Goal: Task Accomplishment & Management: Use online tool/utility

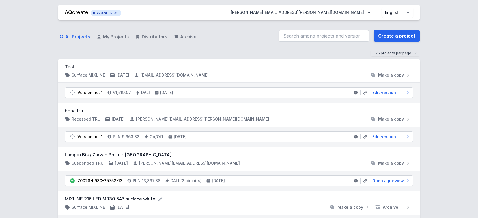
scroll to position [63, 0]
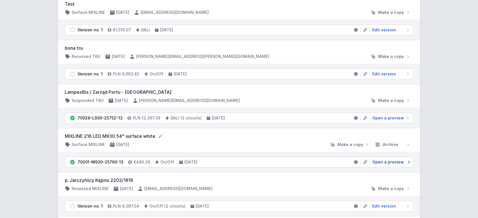
click at [387, 164] on span "Open a preview" at bounding box center [388, 163] width 32 height 6
click at [387, 163] on span "Open a preview" at bounding box center [388, 163] width 32 height 6
click at [383, 162] on span "Open a preview" at bounding box center [388, 163] width 32 height 6
click at [383, 160] on span "Open a preview" at bounding box center [388, 163] width 32 height 6
click at [394, 160] on span "Open a preview" at bounding box center [388, 163] width 32 height 6
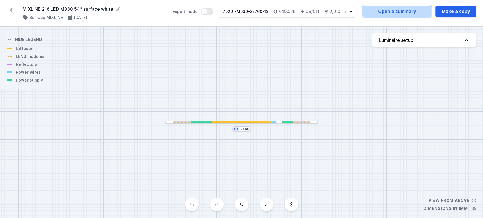
click at [406, 12] on link "Open a summary" at bounding box center [397, 11] width 68 height 11
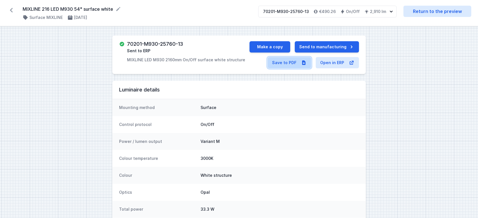
click at [283, 61] on link "Save to PDF" at bounding box center [290, 62] width 44 height 11
click at [269, 45] on button "Make a copy" at bounding box center [270, 46] width 41 height 11
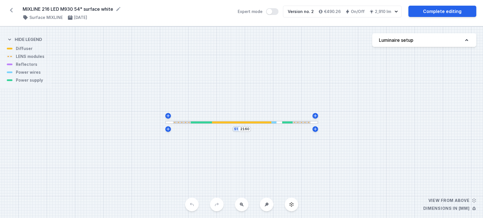
click at [263, 123] on div at bounding box center [241, 123] width 59 height 2
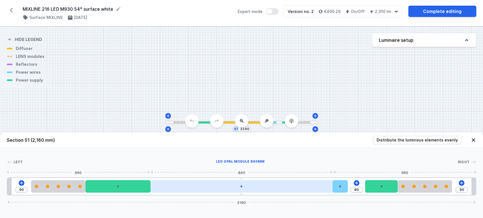
click at [268, 189] on div at bounding box center [242, 187] width 182 height 12
click at [250, 186] on div at bounding box center [242, 187] width 182 height 12
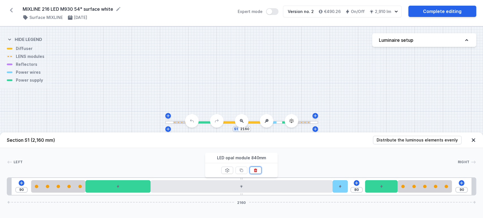
click at [257, 171] on icon at bounding box center [255, 171] width 3 height 4
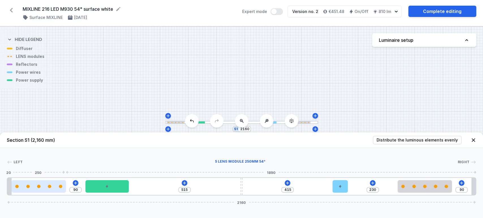
drag, startPoint x: 73, startPoint y: 188, endPoint x: 53, endPoint y: 190, distance: 19.6
click at [51, 190] on div at bounding box center [39, 187] width 54 height 12
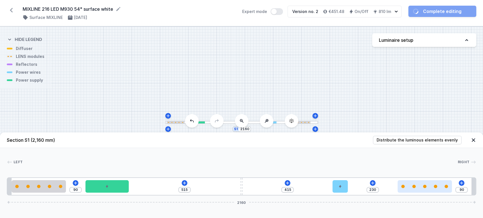
type input "105"
type input "215"
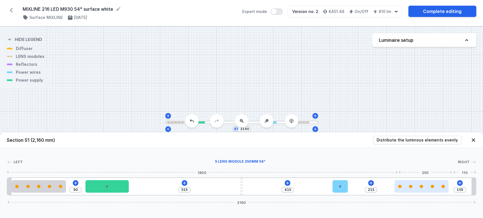
type input "97"
type input "223"
type input "83"
type input "237"
type input "64"
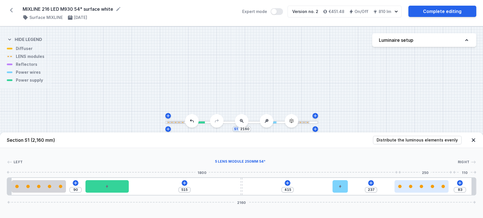
type input "256"
type input "36"
type input "320"
drag, startPoint x: 416, startPoint y: 189, endPoint x: 433, endPoint y: 191, distance: 17.4
click at [440, 190] on div at bounding box center [444, 187] width 54 height 12
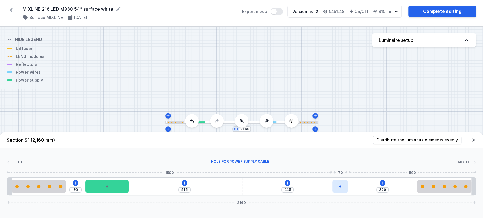
type input "404"
type input "331"
type input "396"
type input "339"
type input "355"
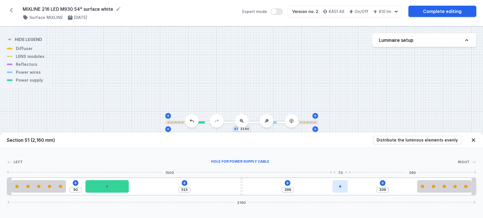
type input "380"
type input "292"
type input "443"
type input "270"
type input "465"
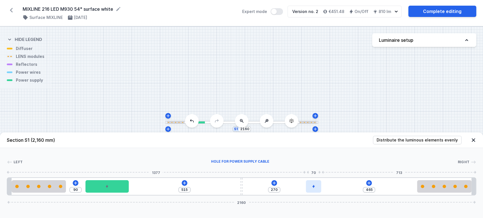
type input "223"
type input "512"
type input "221"
type input "514"
type input "215"
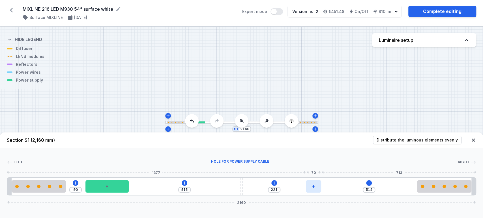
type input "520"
type input "212"
type input "523"
type input "207"
type input "528"
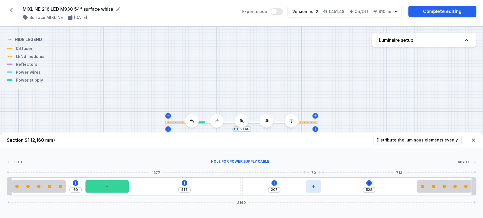
type input "202"
type input "533"
type input "197"
type input "538"
type input "191"
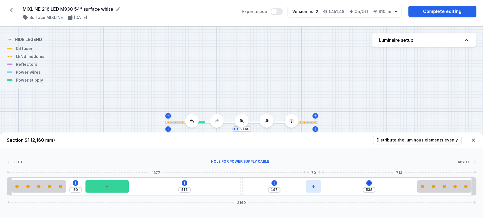
type input "544"
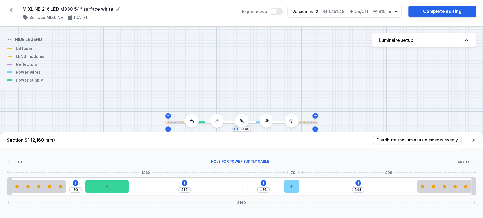
type input "182"
type input "553"
type input "175"
type input "560"
type input "169"
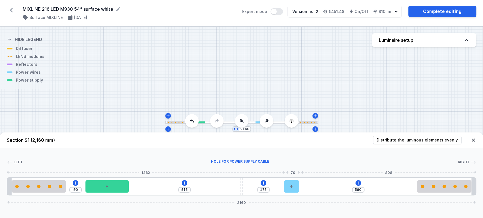
type input "566"
type input "157"
type input "578"
type input "137"
type input "598"
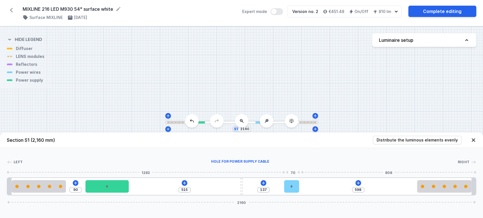
type input "115"
type input "620"
type input "100"
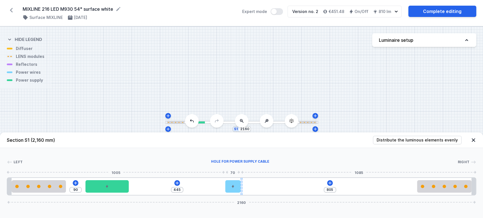
drag, startPoint x: 339, startPoint y: 186, endPoint x: 240, endPoint y: 189, distance: 98.8
click at [240, 189] on div "90 445 805 2160" at bounding box center [241, 187] width 469 height 18
type input "743"
type input "62"
type input "741"
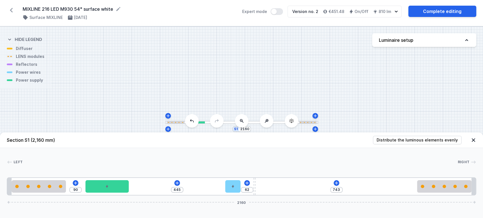
type input "64"
type input "729"
type input "76"
type input "723"
type input "82"
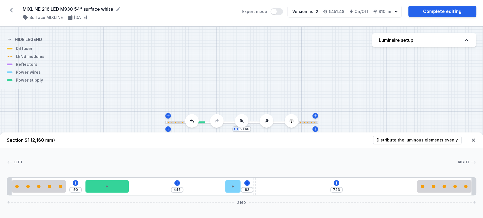
type input "710"
type input "95"
type input "699"
type input "106"
type input "692"
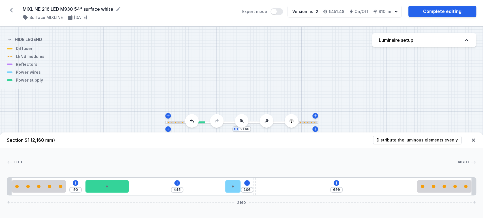
type input "113"
type input "683"
type input "122"
type input "678"
type input "127"
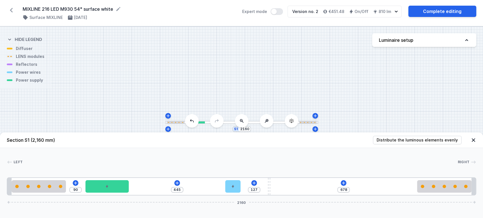
drag, startPoint x: 242, startPoint y: 194, endPoint x: 271, endPoint y: 192, distance: 28.7
click at [271, 192] on div "90 445 127 678 2160" at bounding box center [241, 187] width 469 height 18
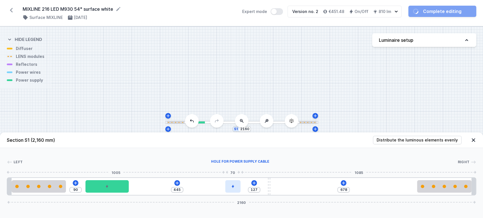
type input "444"
type input "128"
type input "447"
type input "125"
type input "448"
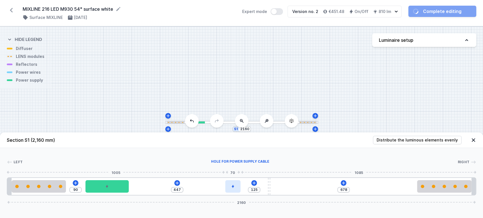
type input "124"
type input "449"
type input "123"
type input "451"
type input "121"
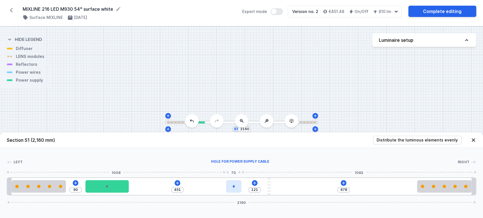
type input "452"
type input "120"
type input "457"
type input "115"
type input "460"
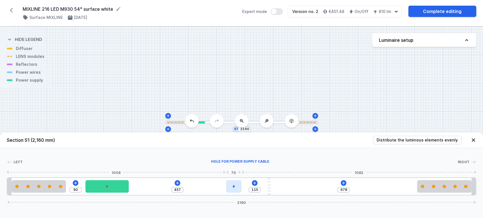
type input "112"
type input "462"
type input "110"
type input "463"
type input "109"
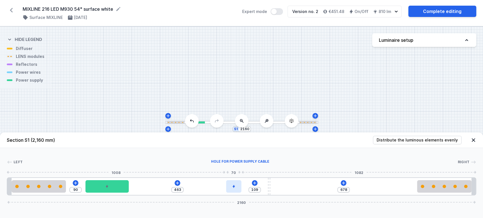
type input "465"
type input "107"
type input "466"
type input "106"
type input "470"
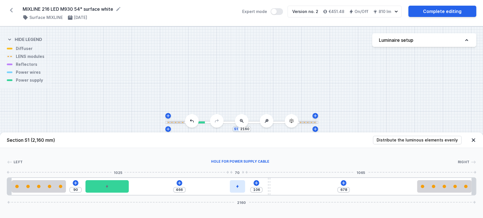
type input "102"
type input "474"
type input "98"
type input "475"
type input "97"
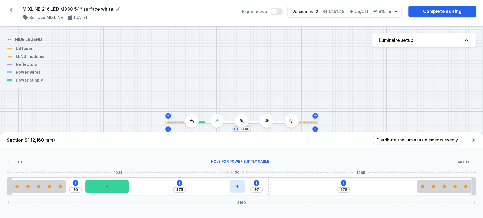
type input "479"
type input "93"
type input "480"
type input "92"
type input "481"
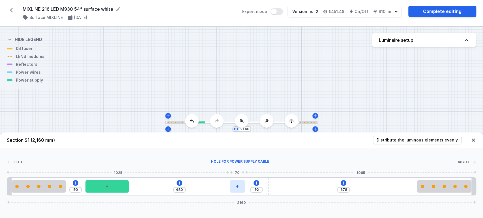
type input "91"
type input "488"
type input "84"
type input "489"
type input "83"
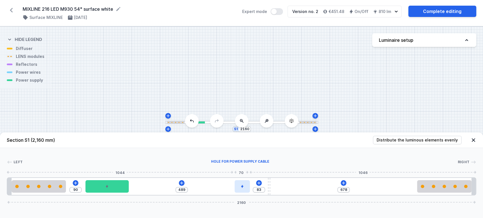
type input "492"
type input "80"
type input "493"
type input "79"
type input "494"
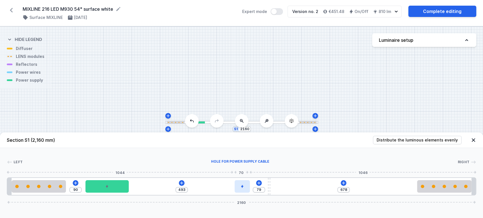
type input "78"
type input "492"
type input "80"
type input "488"
type input "84"
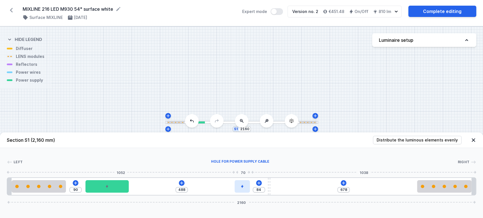
type input "486"
type input "86"
type input "485"
type input "87"
type input "481"
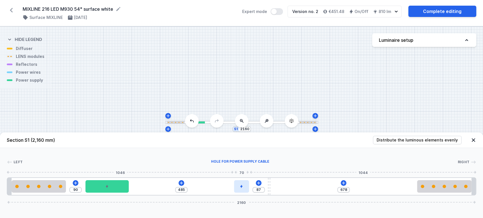
type input "91"
drag, startPoint x: 236, startPoint y: 192, endPoint x: 244, endPoint y: 191, distance: 8.2
click at [244, 191] on div at bounding box center [240, 187] width 15 height 12
type input "482"
type input "90"
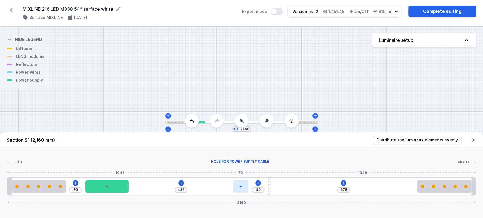
type input "483"
type input "89"
type input "485"
type input "87"
type input "487"
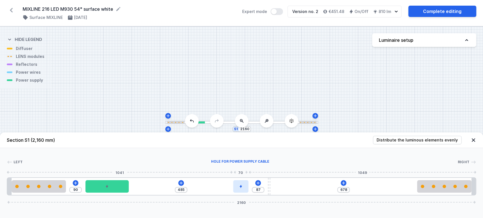
type input "85"
type input "488"
type input "84"
type input "486"
type input "86"
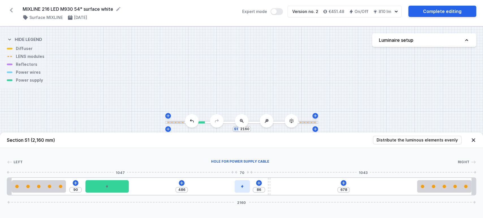
type input "485"
type input "87"
type input "483"
type input "89"
type input "485"
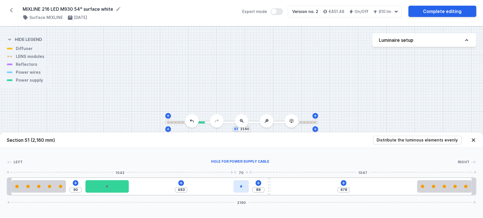
type input "87"
click at [246, 193] on div at bounding box center [241, 187] width 15 height 12
type input "682"
type input "83"
type input "685"
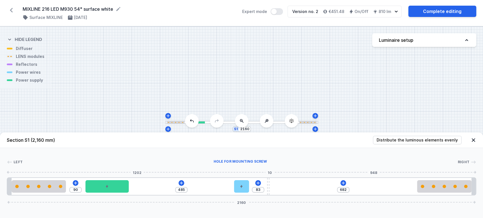
type input "80"
type input "693"
type input "72"
type input "699"
type input "66"
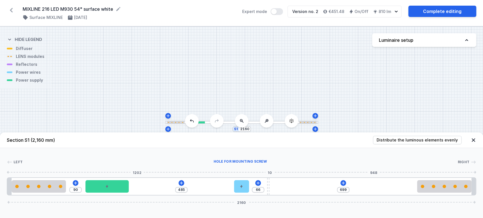
type input "707"
type input "58"
type input "717"
type input "48"
type input "724"
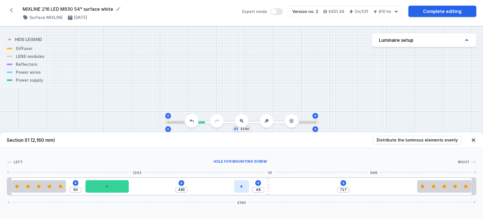
type input "41"
type input "733"
type input "32"
type input "739"
type input "26"
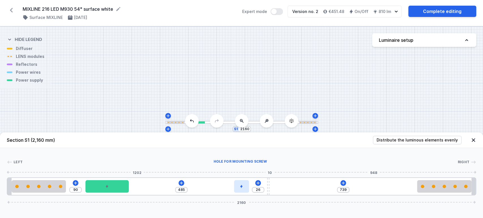
type input "745"
type input "20"
type input "752"
type input "13"
drag, startPoint x: 268, startPoint y: 189, endPoint x: 241, endPoint y: 194, distance: 27.1
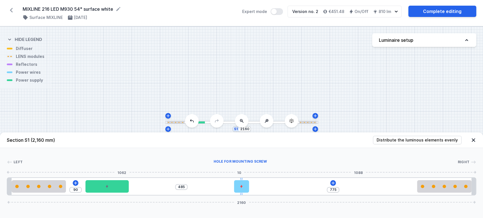
click at [241, 194] on div at bounding box center [241, 186] width 2 height 17
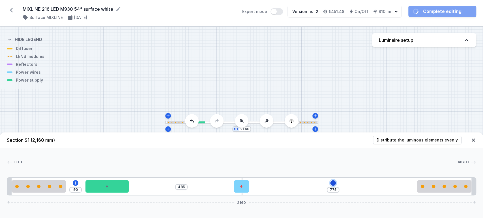
click at [332, 181] on button at bounding box center [333, 184] width 6 height 6
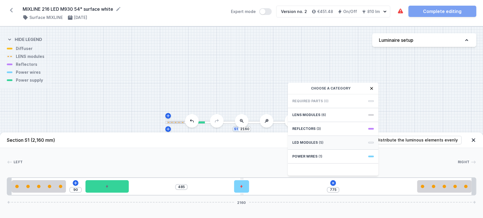
click at [302, 143] on span "LED modules" at bounding box center [304, 143] width 25 height 5
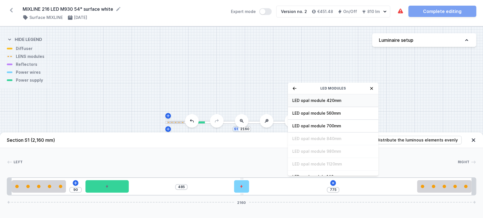
click at [320, 100] on span "LED opal module 420mm" at bounding box center [332, 101] width 81 height 6
type input "355"
type input "385"
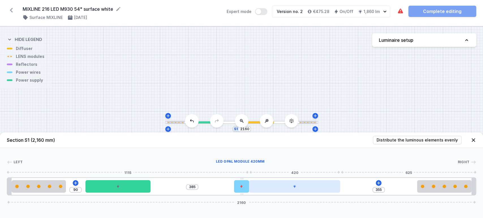
click at [295, 186] on icon at bounding box center [294, 186] width 3 height 3
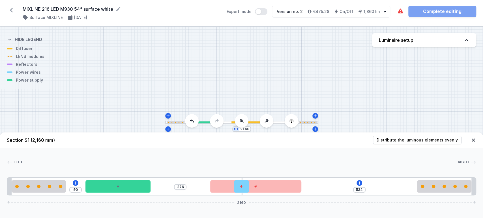
type input "563"
type input "247"
type input "591"
type input "219"
type input "619"
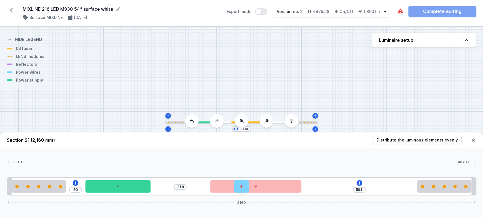
type input "191"
type input "661"
type input "149"
type input "689"
type input "121"
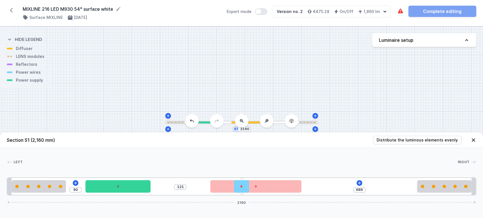
type input "715"
type input "95"
type input "733"
type input "77"
type input "775"
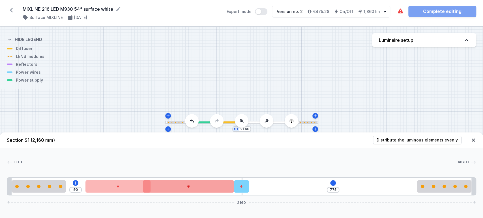
drag, startPoint x: 274, startPoint y: 194, endPoint x: 154, endPoint y: 189, distance: 120.6
click at [187, 194] on div "90 775 2160" at bounding box center [241, 187] width 469 height 18
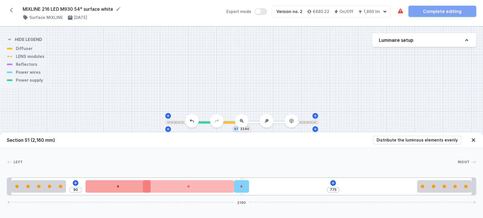
drag, startPoint x: 114, startPoint y: 194, endPoint x: 95, endPoint y: 193, distance: 19.0
click at [95, 193] on div "90 775 2160" at bounding box center [241, 187] width 469 height 18
type input "76"
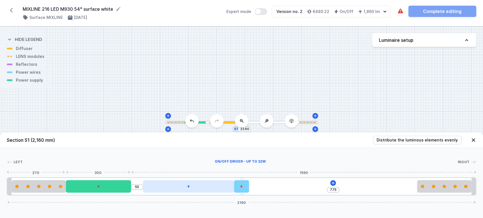
drag, startPoint x: 115, startPoint y: 186, endPoint x: 175, endPoint y: 186, distance: 60.0
click at [103, 185] on div at bounding box center [98, 187] width 65 height 12
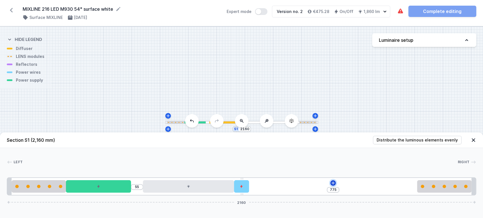
click at [332, 183] on icon at bounding box center [333, 183] width 5 height 5
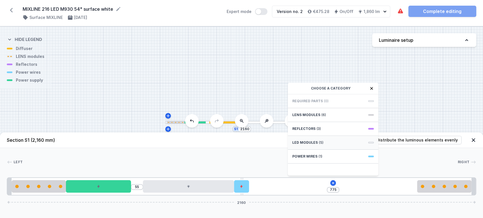
click at [302, 143] on span "LED modules" at bounding box center [304, 143] width 25 height 5
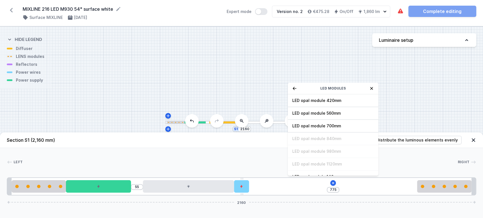
drag, startPoint x: 317, startPoint y: 99, endPoint x: 331, endPoint y: 125, distance: 29.4
click at [318, 100] on span "LED opal module 420mm" at bounding box center [332, 101] width 81 height 6
type input "355"
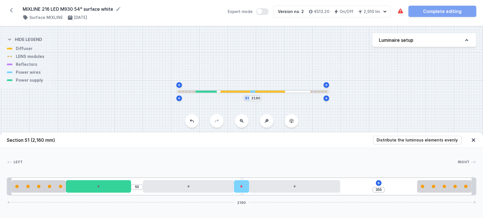
drag, startPoint x: 335, startPoint y: 77, endPoint x: 340, endPoint y: 61, distance: 15.9
click at [340, 61] on div "S1 2160" at bounding box center [241, 123] width 483 height 192
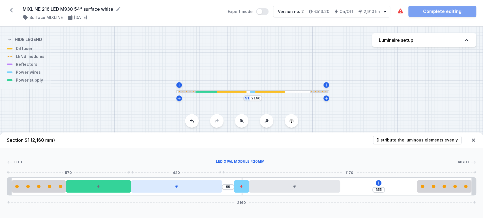
drag, startPoint x: 170, startPoint y: 188, endPoint x: 161, endPoint y: 188, distance: 9.6
click at [161, 188] on div at bounding box center [176, 187] width 91 height 12
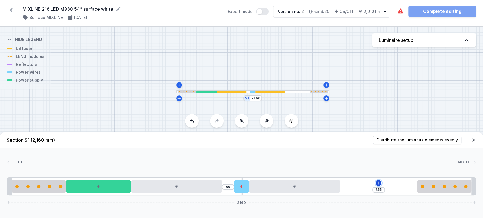
click at [379, 183] on icon at bounding box center [378, 183] width 5 height 5
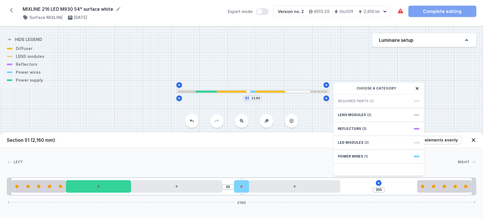
click at [442, 108] on div "S1 2160" at bounding box center [241, 123] width 483 height 192
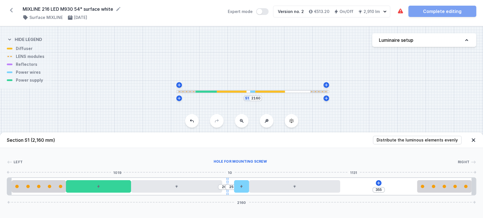
type input "26"
type input "19"
type input "27"
type input "18"
type input "29"
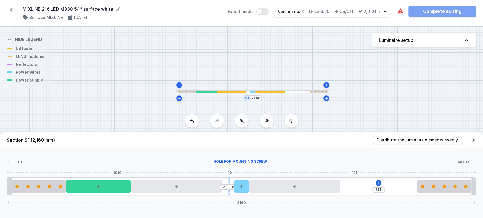
type input "16"
type input "31"
type input "14"
type input "32"
type input "13"
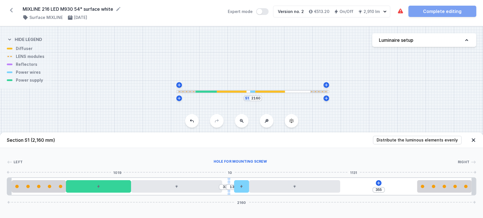
type input "34"
type input "11"
type input "35"
type input "10"
type input "37"
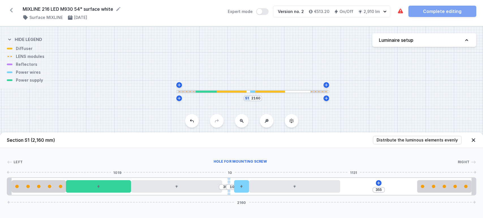
type input "8"
type input "39"
type input "6"
drag, startPoint x: 241, startPoint y: 195, endPoint x: 232, endPoint y: 195, distance: 9.6
click at [232, 195] on div at bounding box center [232, 186] width 2 height 17
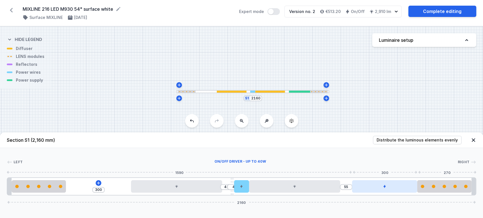
drag, startPoint x: 104, startPoint y: 187, endPoint x: 396, endPoint y: 187, distance: 291.2
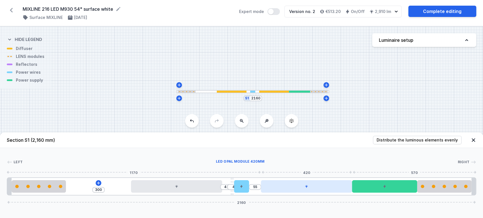
drag, startPoint x: 318, startPoint y: 190, endPoint x: 341, endPoint y: 187, distance: 22.8
click at [341, 187] on div at bounding box center [306, 187] width 91 height 12
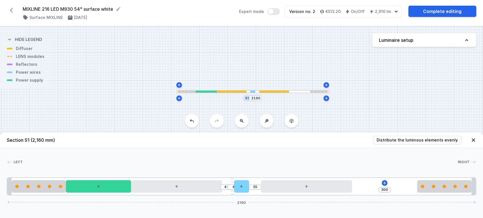
drag, startPoint x: 368, startPoint y: 184, endPoint x: 93, endPoint y: 196, distance: 275.3
click at [87, 196] on div "41 4 55 300 2160" at bounding box center [241, 187] width 469 height 18
click at [437, 12] on link "Complete editing" at bounding box center [442, 11] width 68 height 11
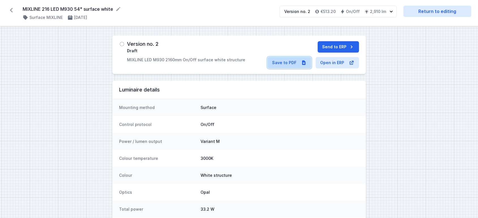
click at [285, 65] on link "Save to PDF" at bounding box center [290, 62] width 44 height 11
click at [335, 44] on button "Send to ERP" at bounding box center [338, 46] width 41 height 11
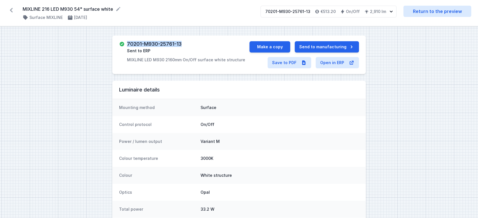
drag, startPoint x: 126, startPoint y: 41, endPoint x: 189, endPoint y: 41, distance: 62.3
click at [189, 41] on div "70201-M930-25761-13 Sent to ERP MIXLINE LED M930 2160mm On/Off surface white st…" at bounding box center [239, 55] width 254 height 38
copy h3 "70201-M930-25761-13"
click at [290, 62] on link "Save to PDF" at bounding box center [290, 62] width 44 height 11
